Goal: Information Seeking & Learning: Learn about a topic

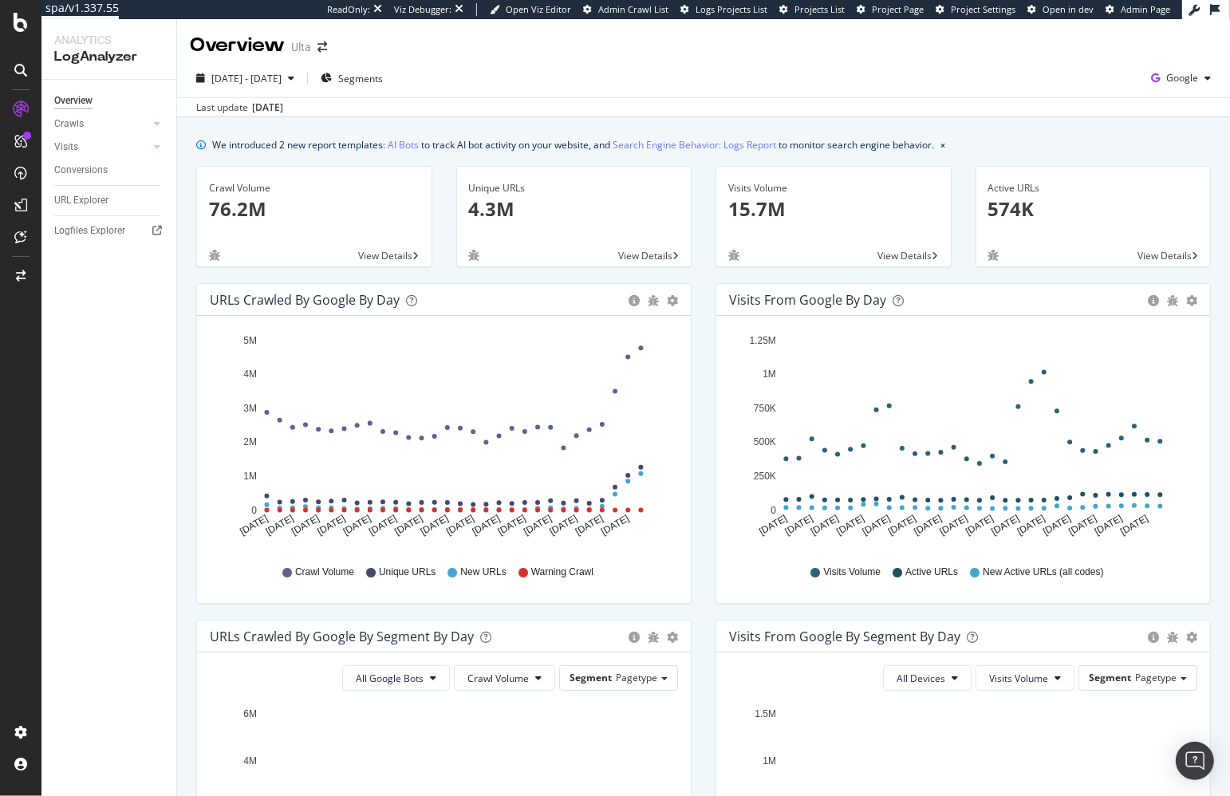
drag, startPoint x: 78, startPoint y: 234, endPoint x: 733, endPoint y: 82, distance: 672.2
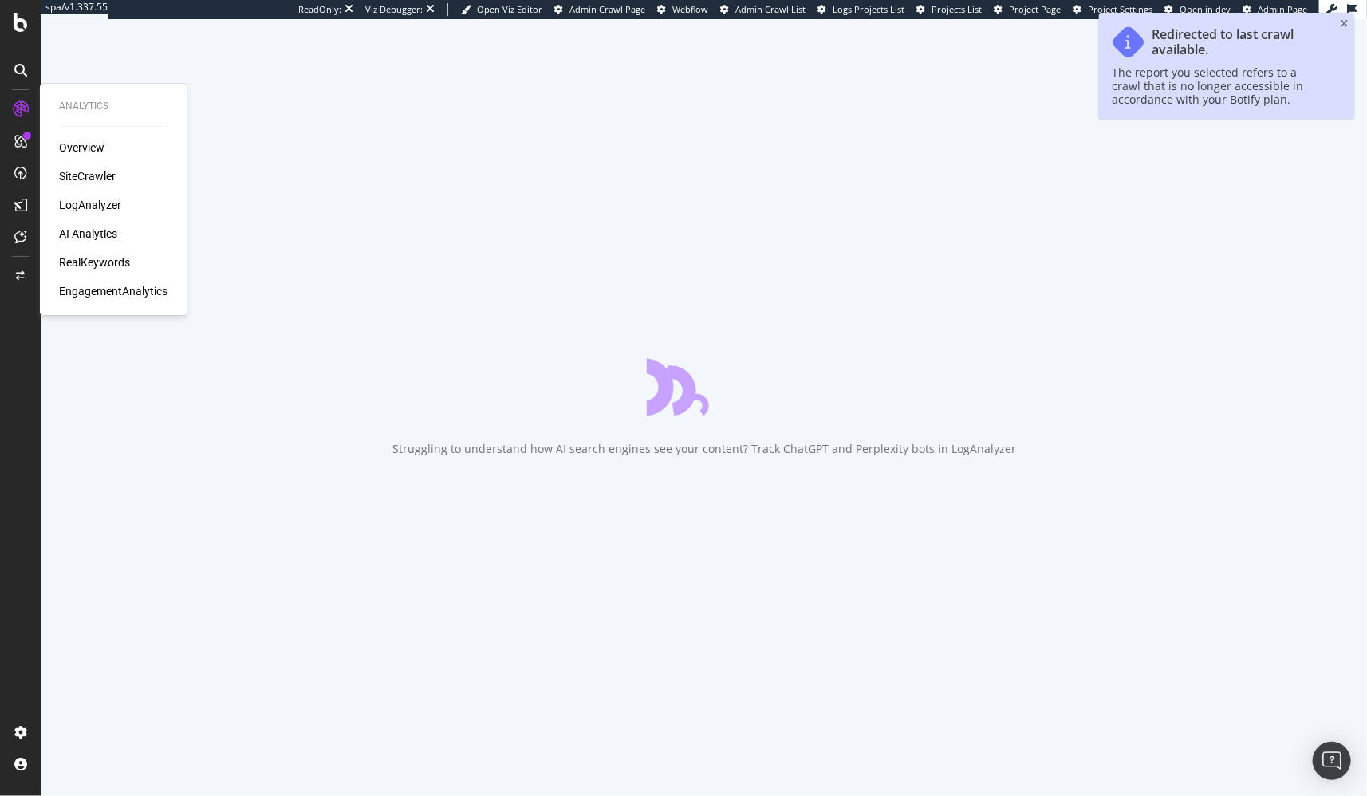
click at [111, 266] on div "RealKeywords" at bounding box center [94, 262] width 71 height 16
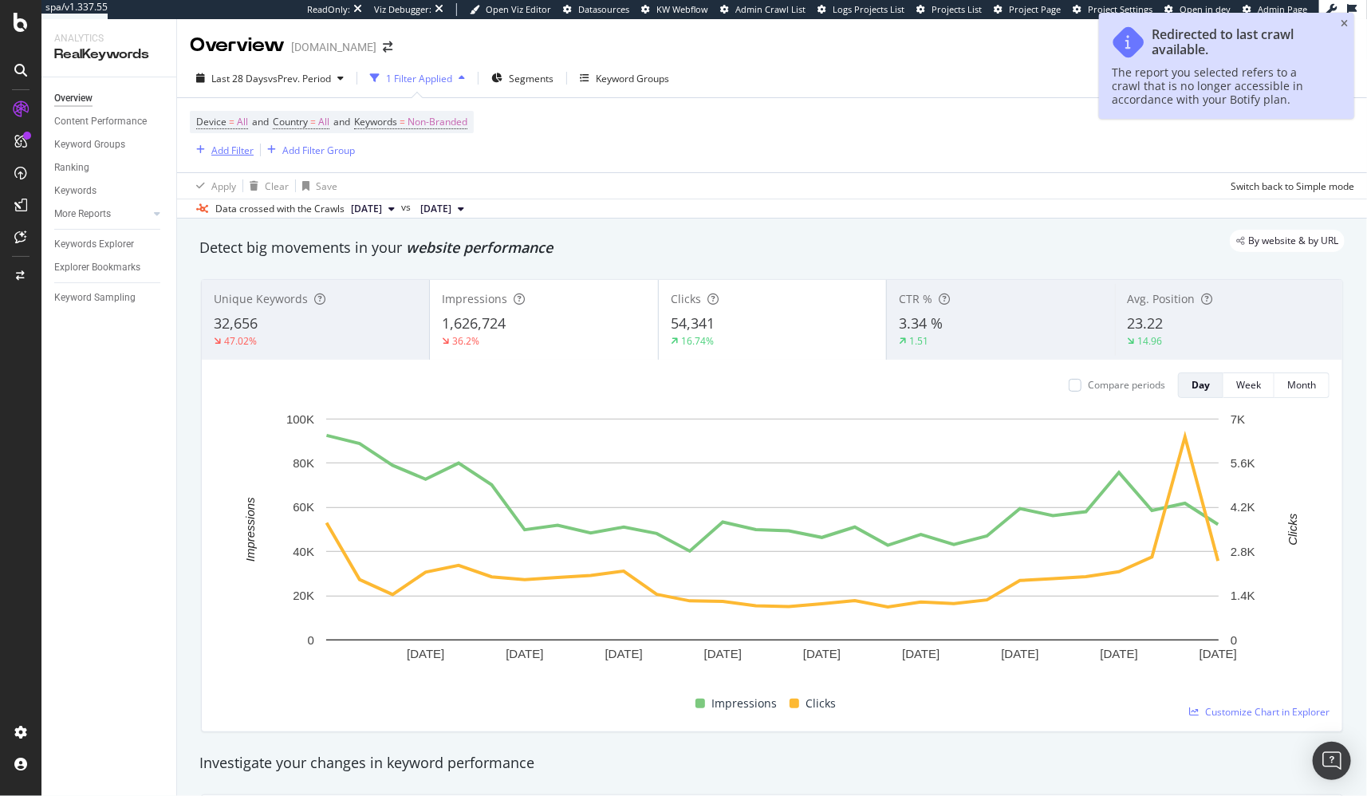
click at [235, 150] on div "Add Filter" at bounding box center [232, 151] width 42 height 14
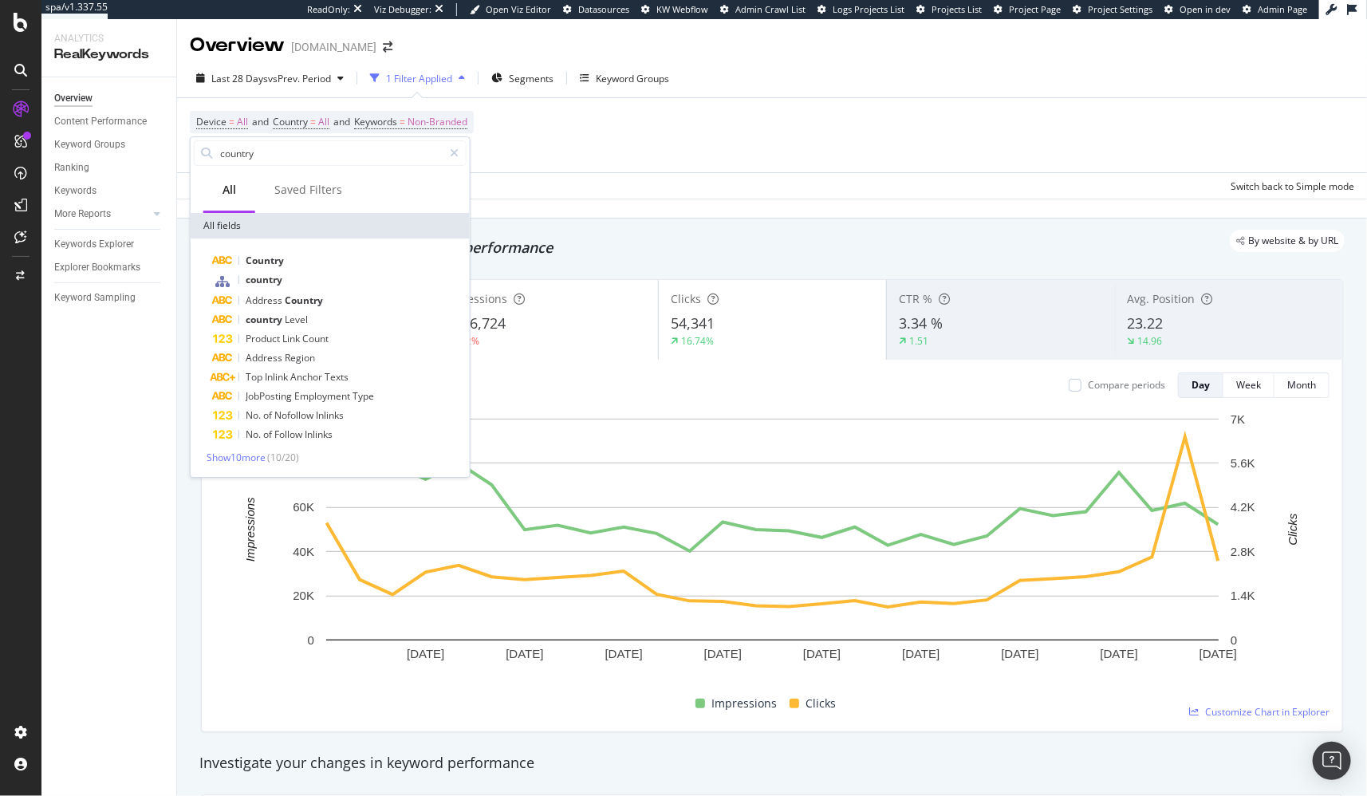
type input "country"
click at [307, 281] on div "country" at bounding box center [340, 280] width 254 height 21
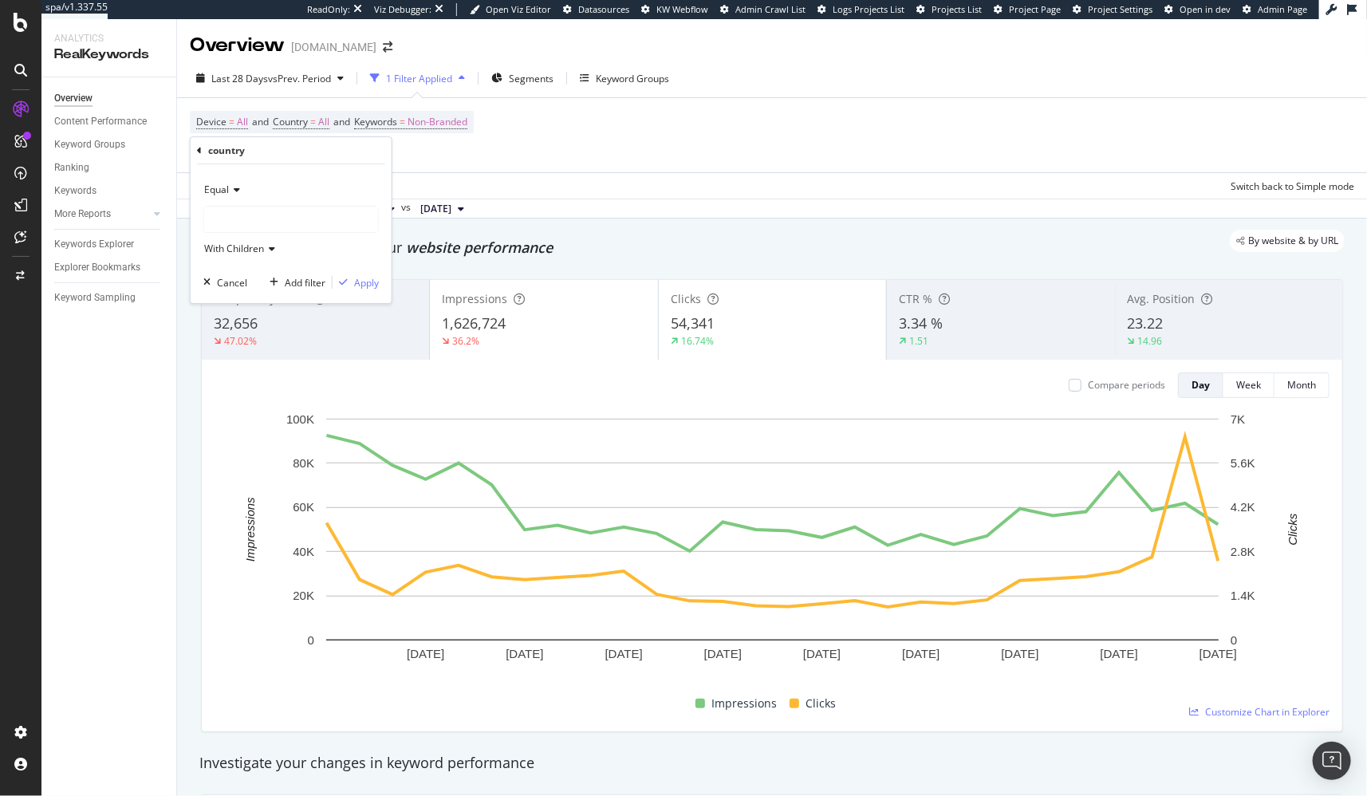
click at [252, 224] on div at bounding box center [291, 220] width 174 height 26
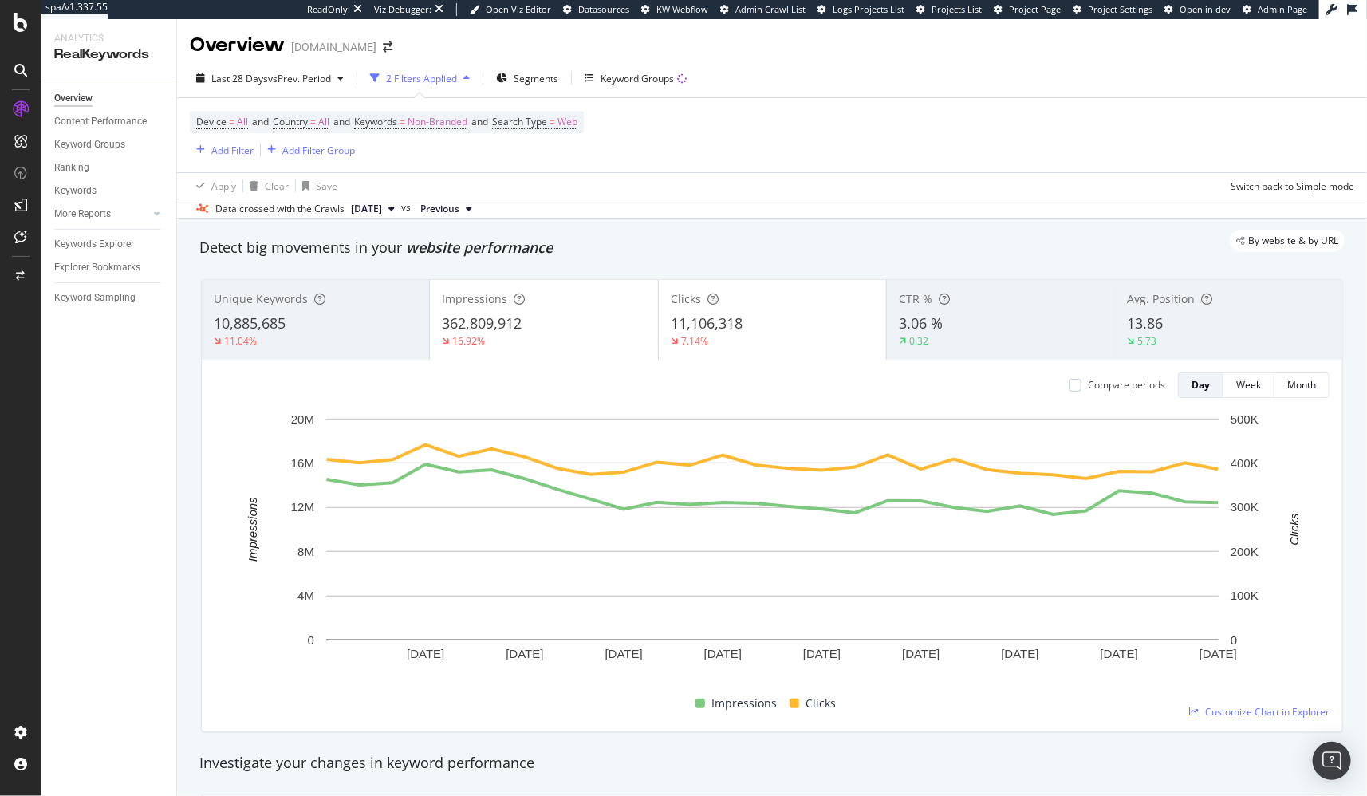
scroll to position [2, 0]
click at [650, 197] on div "Data crossed with the Crawls [DATE] vs Previous" at bounding box center [772, 206] width 1190 height 19
click at [866, 207] on div "Data crossed with the Crawls [DATE] vs Previous" at bounding box center [772, 206] width 1190 height 19
click at [772, 234] on div "By website & by URL" at bounding box center [763, 239] width 1161 height 22
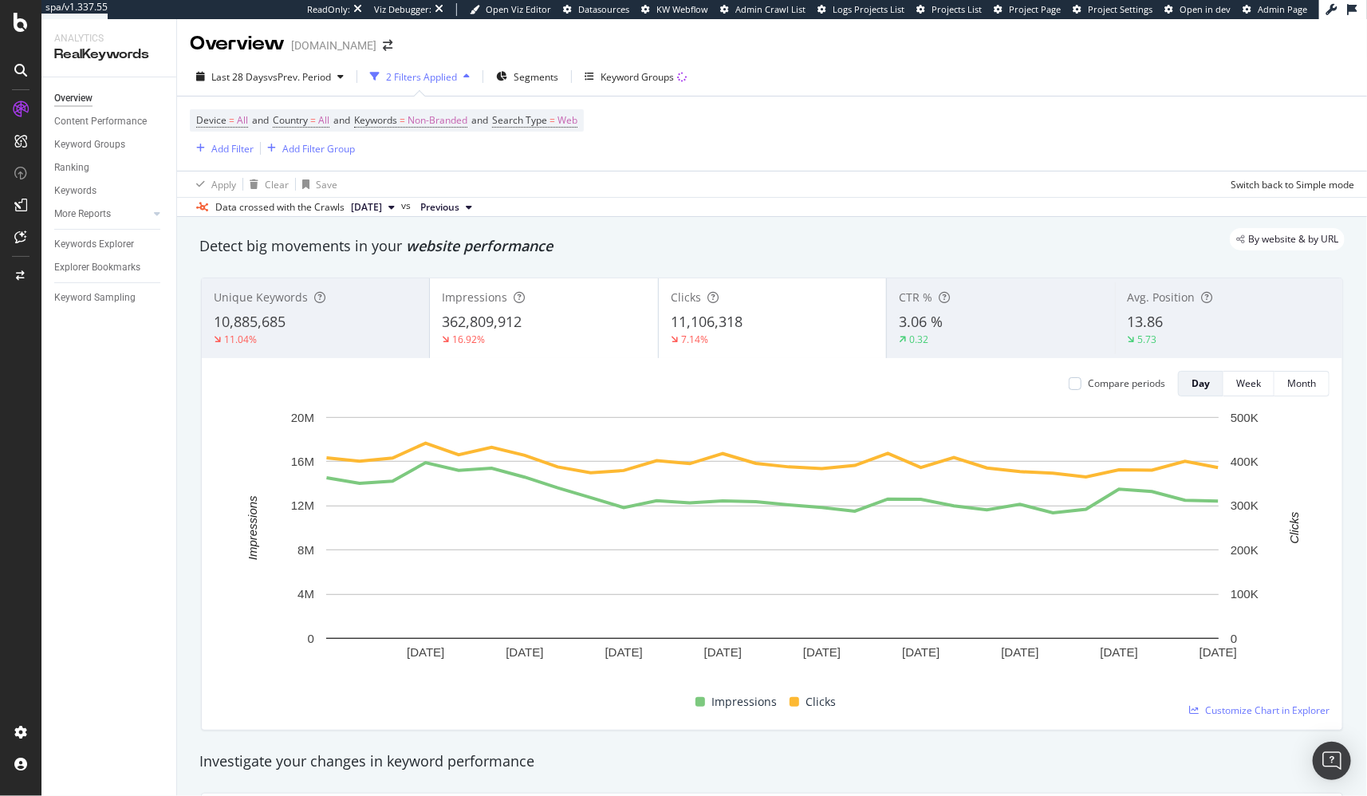
scroll to position [1, 0]
